Goal: Find specific page/section: Find specific page/section

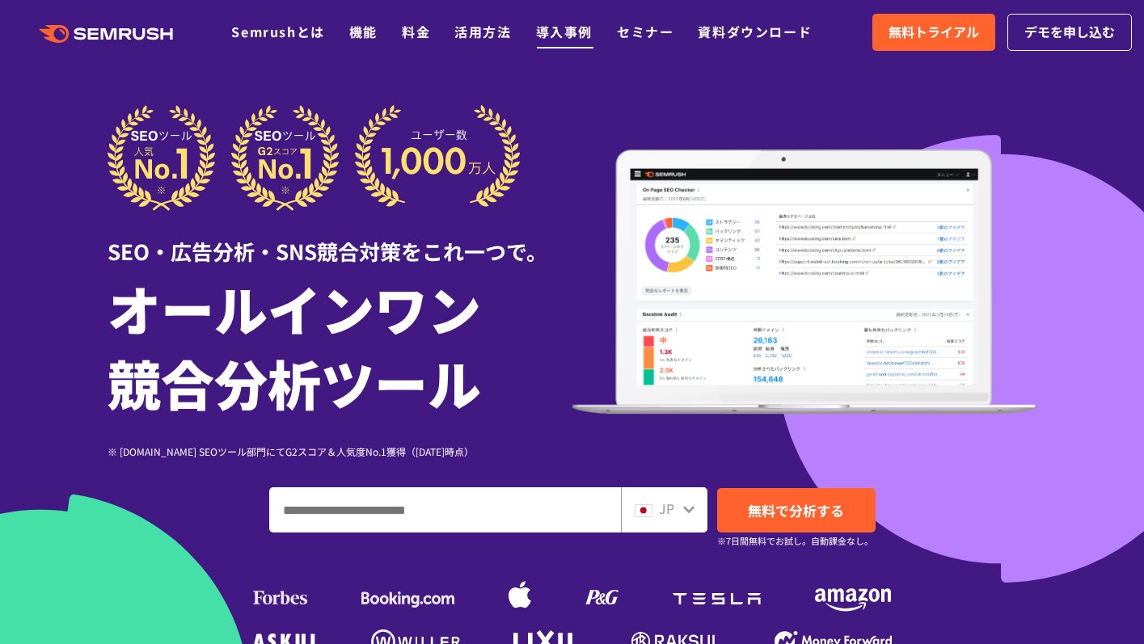
click at [564, 36] on link "導入事例" at bounding box center [564, 31] width 57 height 19
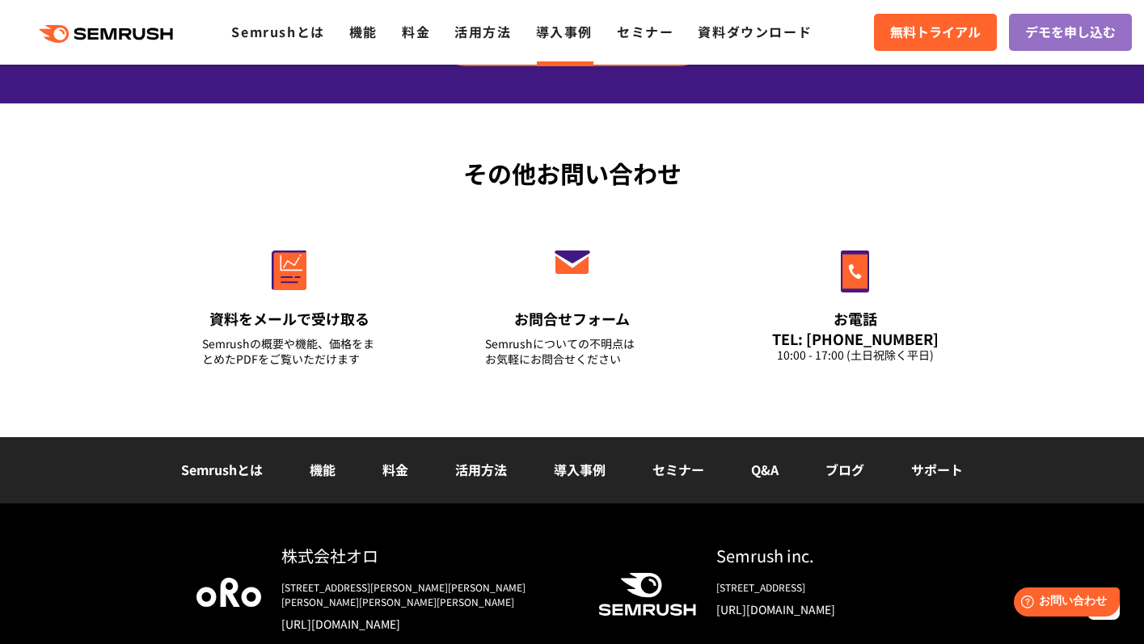
scroll to position [2083, 0]
